Goal: Task Accomplishment & Management: Manage account settings

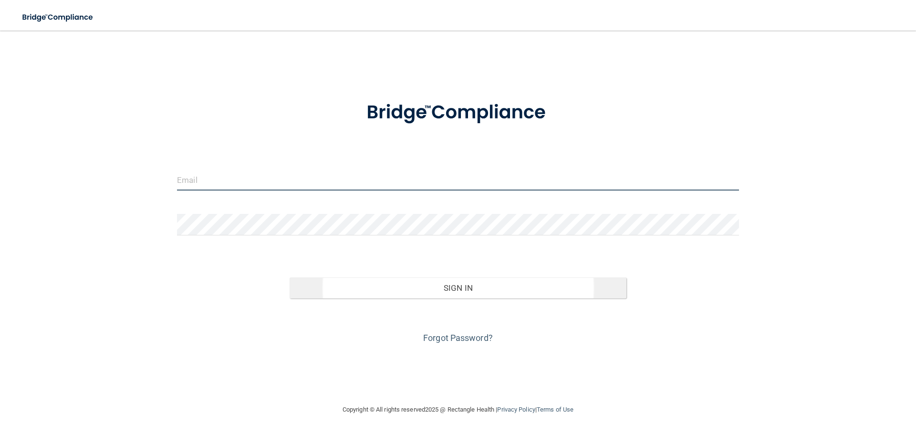
type input "[EMAIL_ADDRESS][DOMAIN_NAME]"
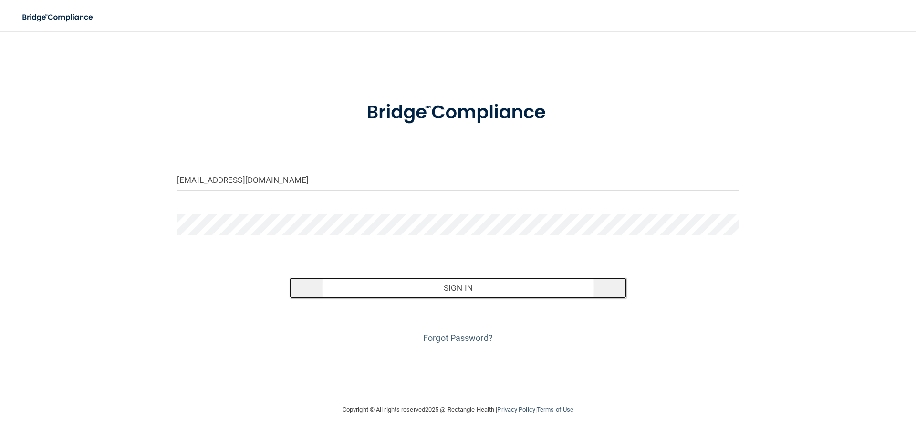
click at [440, 288] on button "Sign In" at bounding box center [458, 287] width 337 height 21
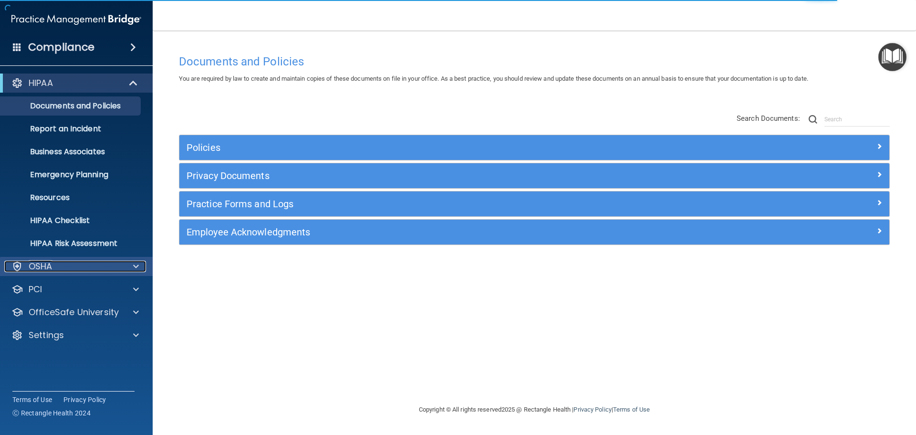
click at [71, 267] on div "OSHA" at bounding box center [63, 266] width 118 height 11
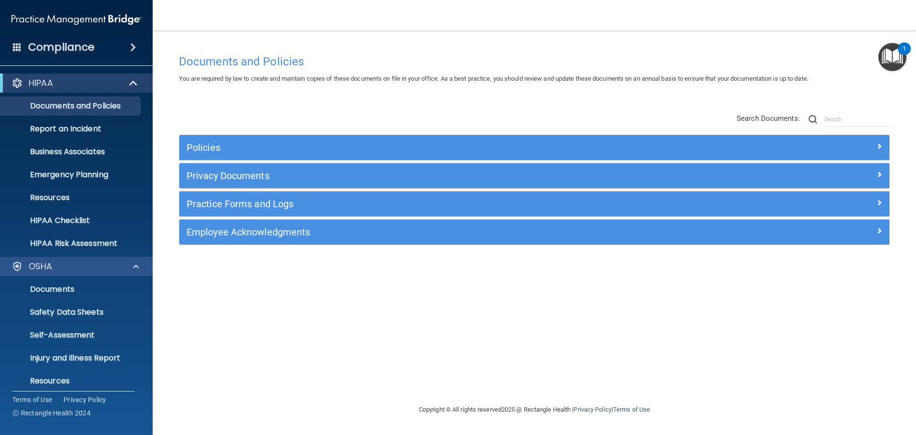
click at [71, 271] on div "OSHA" at bounding box center [76, 266] width 153 height 19
click at [130, 47] on span at bounding box center [133, 47] width 6 height 11
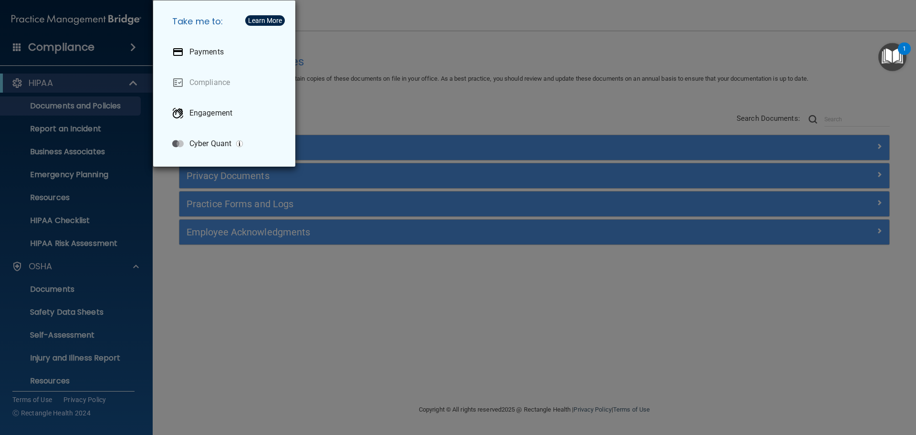
click at [130, 47] on div "Take me to: Payments Compliance Engagement Cyber Quant" at bounding box center [458, 217] width 916 height 435
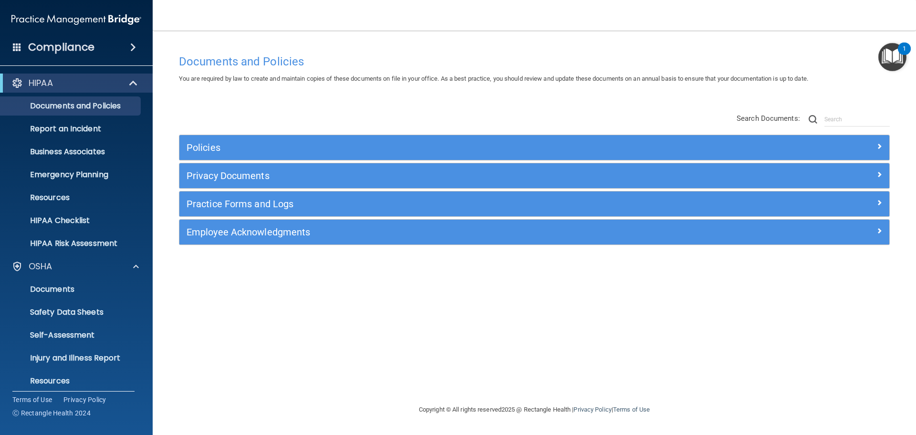
click at [17, 46] on span at bounding box center [17, 46] width 9 height 9
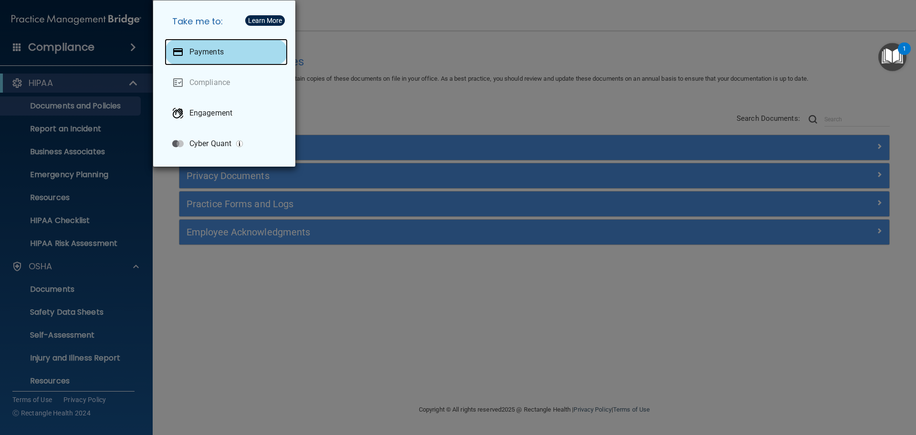
click at [209, 55] on p "Payments" at bounding box center [206, 52] width 34 height 10
click at [71, 371] on div "Take me to: Payments Compliance Engagement Cyber Quant" at bounding box center [458, 217] width 916 height 435
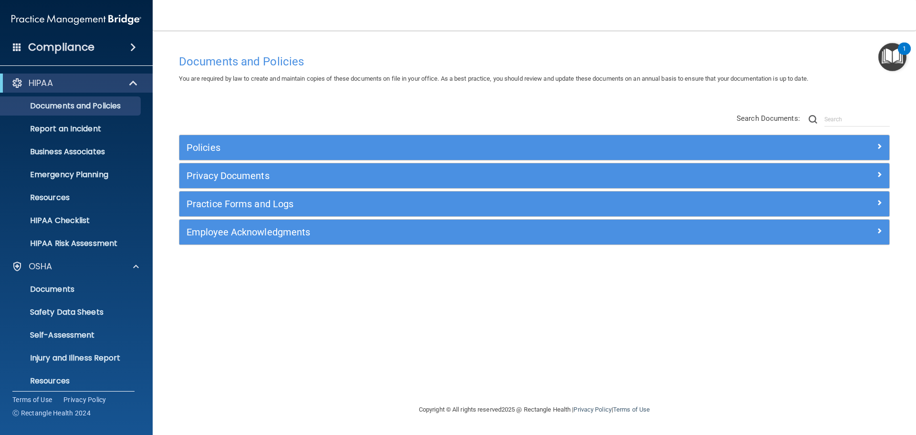
scroll to position [76, 0]
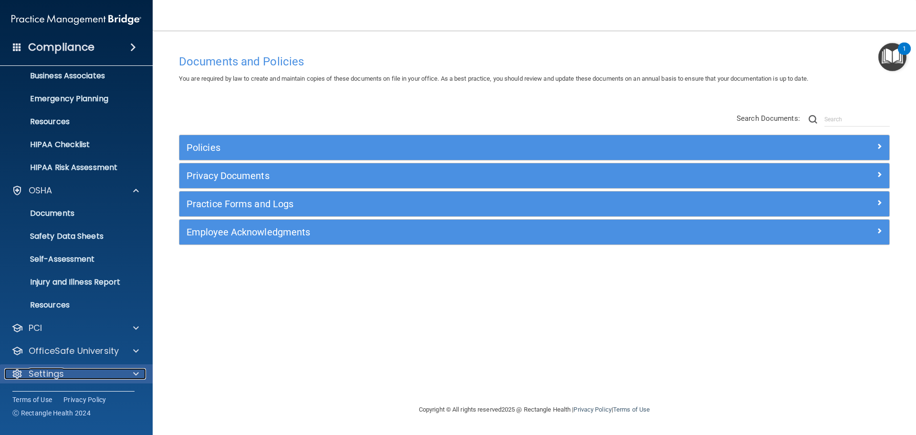
click at [74, 375] on div "Settings" at bounding box center [63, 373] width 118 height 11
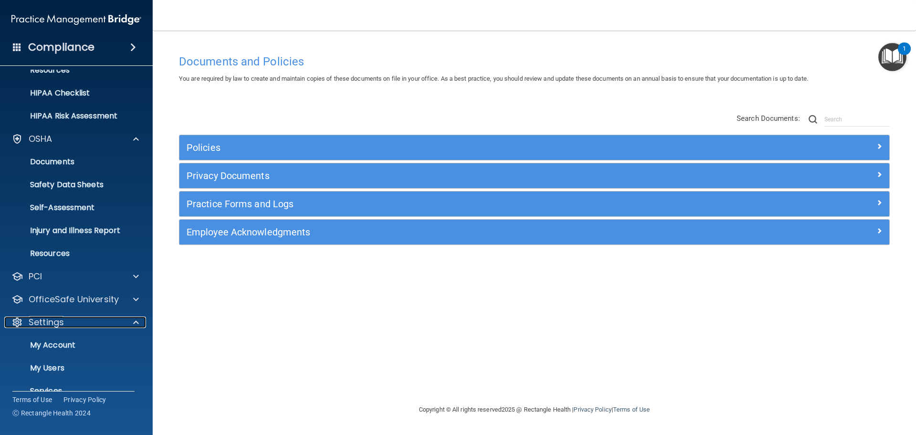
scroll to position [168, 0]
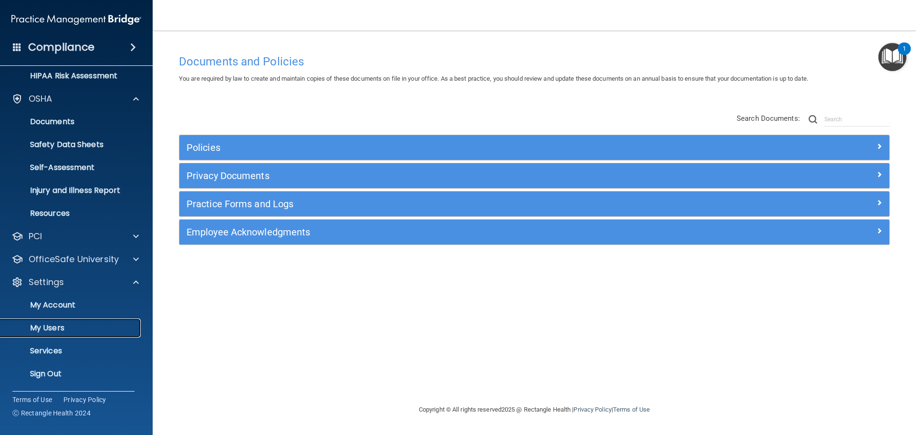
click at [66, 329] on p "My Users" at bounding box center [71, 328] width 130 height 10
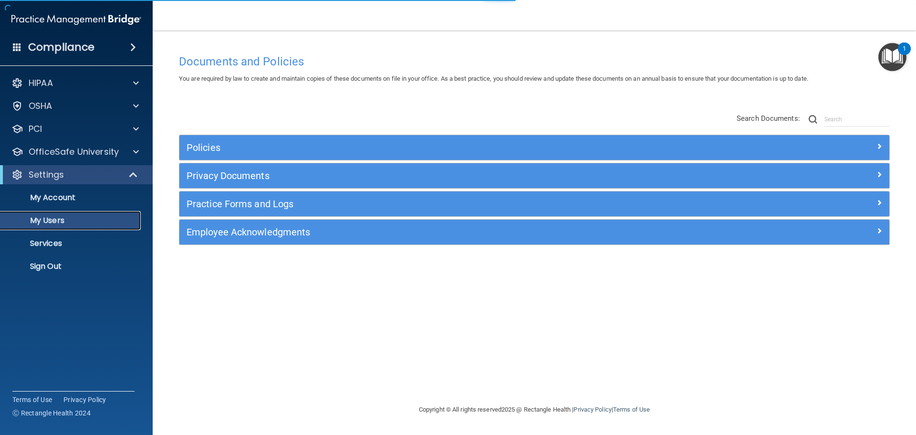
select select "20"
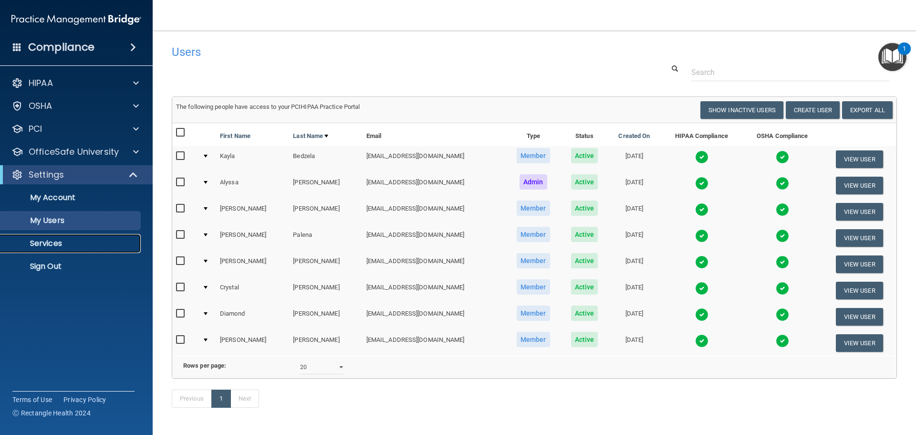
click at [56, 248] on link "Services" at bounding box center [65, 243] width 150 height 19
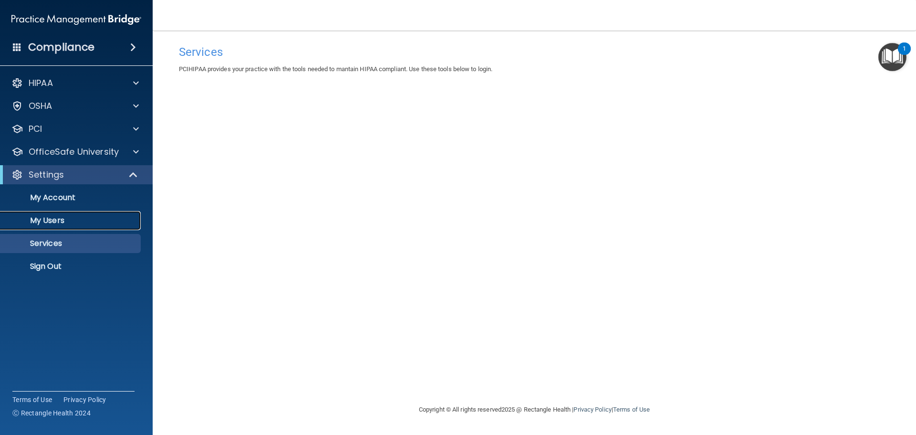
click at [63, 222] on p "My Users" at bounding box center [71, 221] width 130 height 10
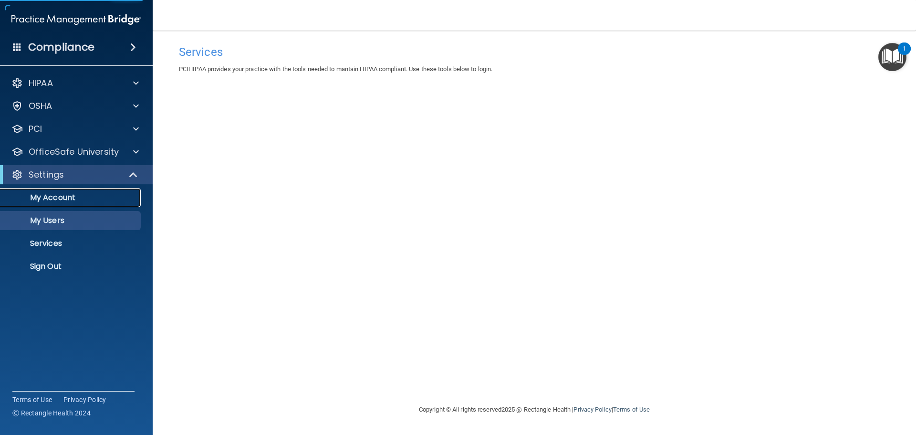
click at [69, 200] on p "My Account" at bounding box center [71, 198] width 130 height 10
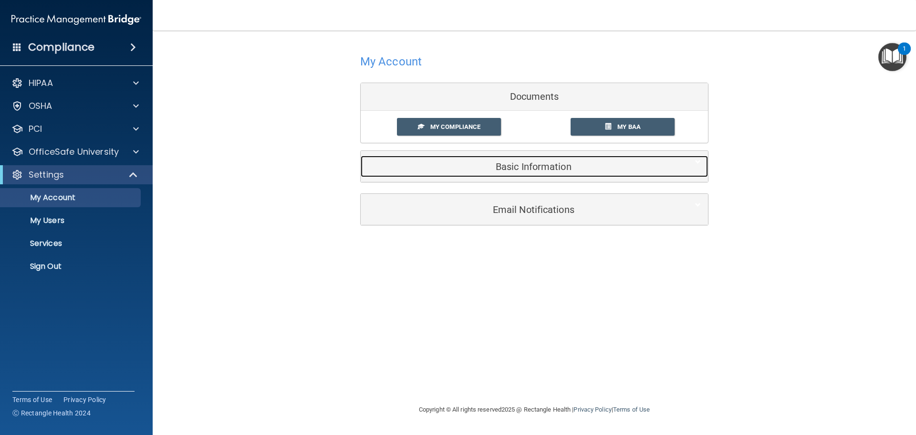
click at [527, 169] on h5 "Basic Information" at bounding box center [520, 166] width 304 height 10
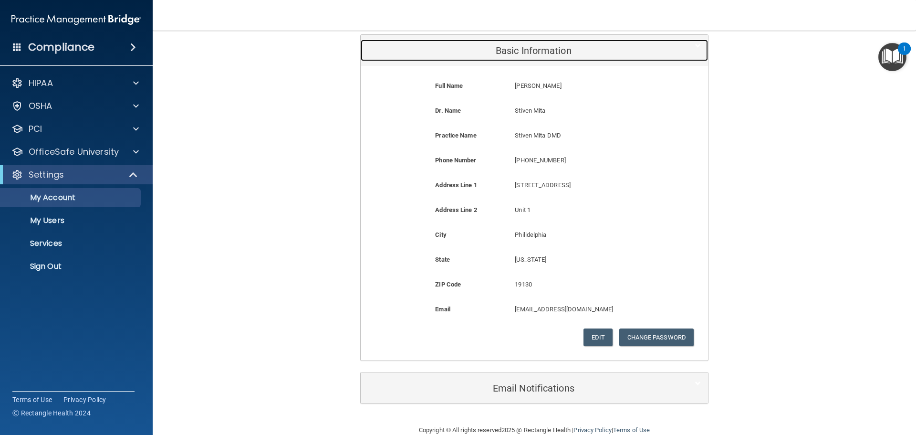
scroll to position [134, 0]
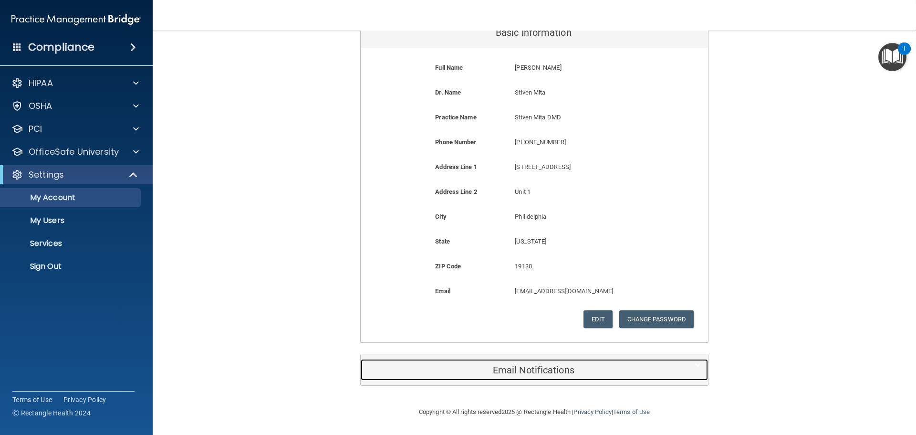
click at [521, 368] on h5 "Email Notifications" at bounding box center [520, 370] width 304 height 10
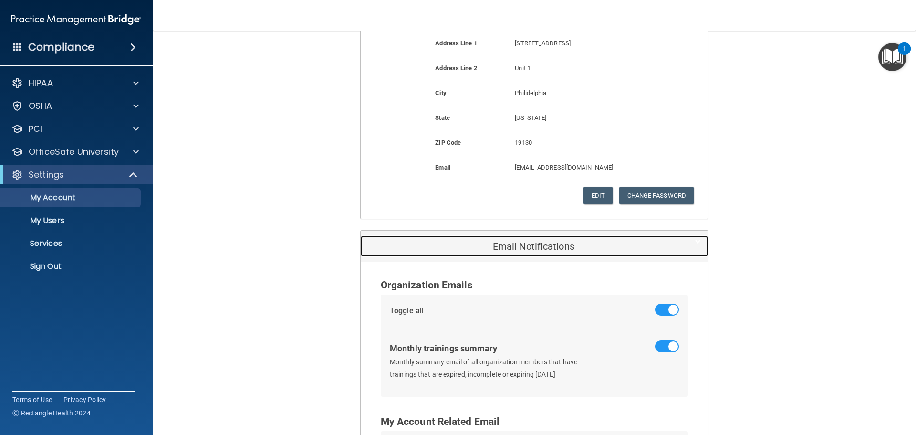
scroll to position [373, 0]
